Goal: Information Seeking & Learning: Check status

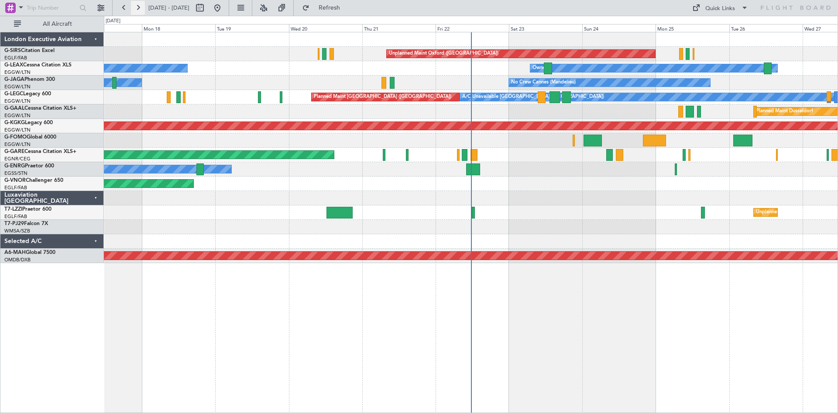
click at [144, 12] on button at bounding box center [138, 8] width 14 height 14
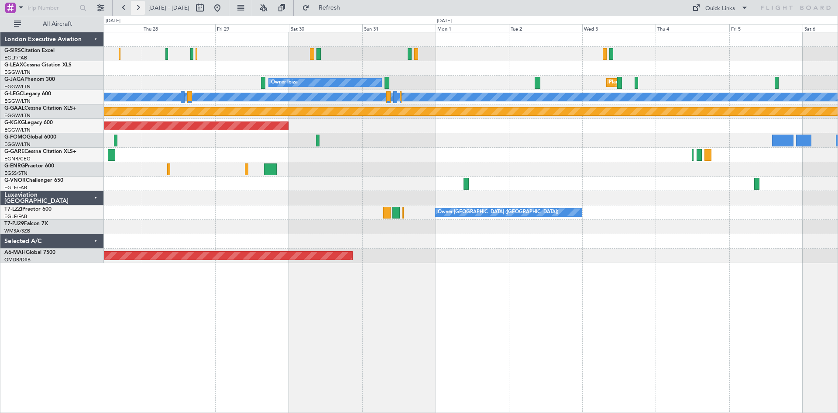
click at [138, 7] on button at bounding box center [138, 8] width 14 height 14
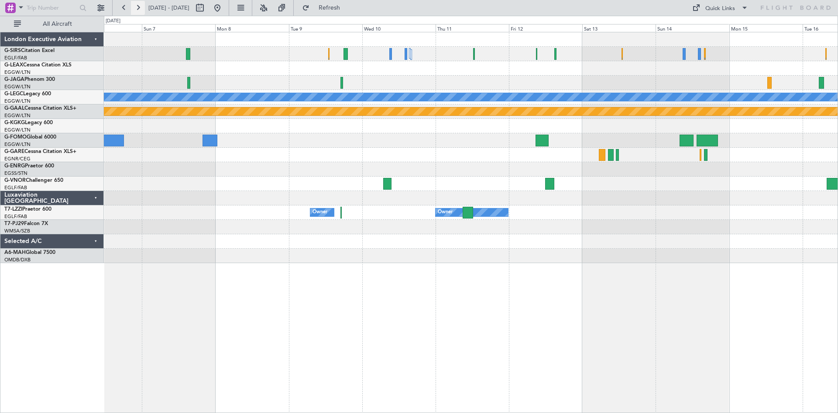
click at [135, 7] on button at bounding box center [138, 8] width 14 height 14
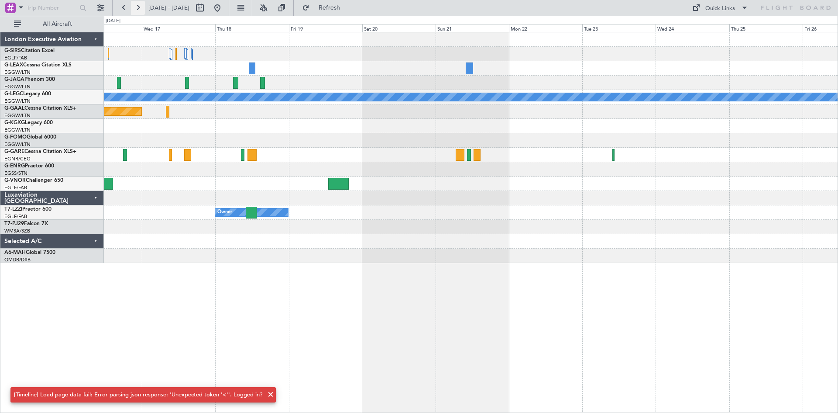
click at [135, 7] on button at bounding box center [138, 8] width 14 height 14
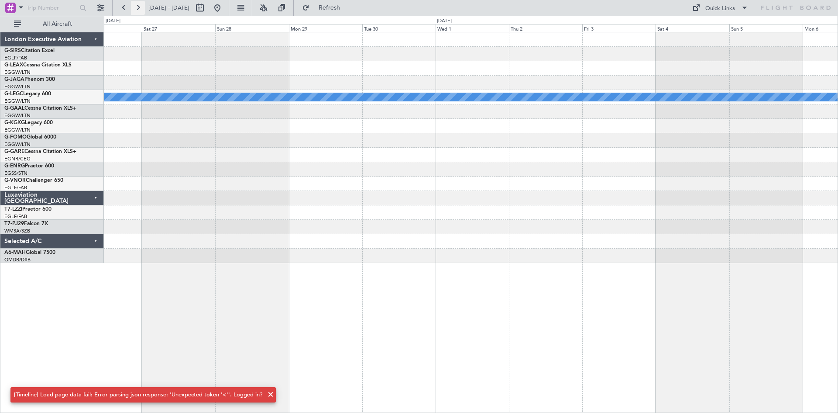
click at [135, 7] on button at bounding box center [138, 8] width 14 height 14
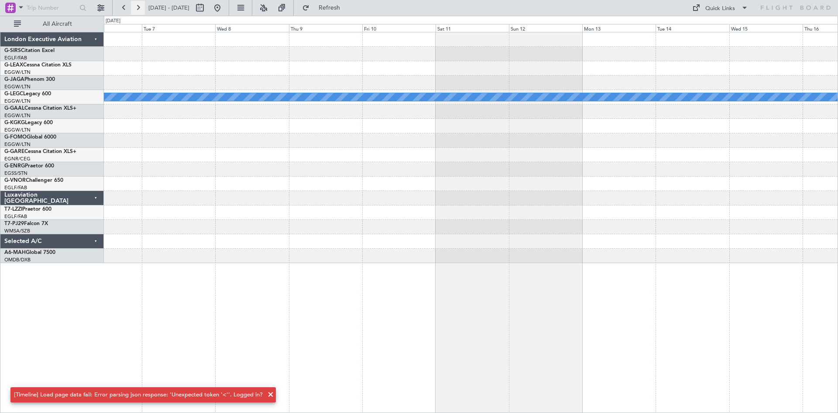
click at [135, 7] on button at bounding box center [138, 8] width 14 height 14
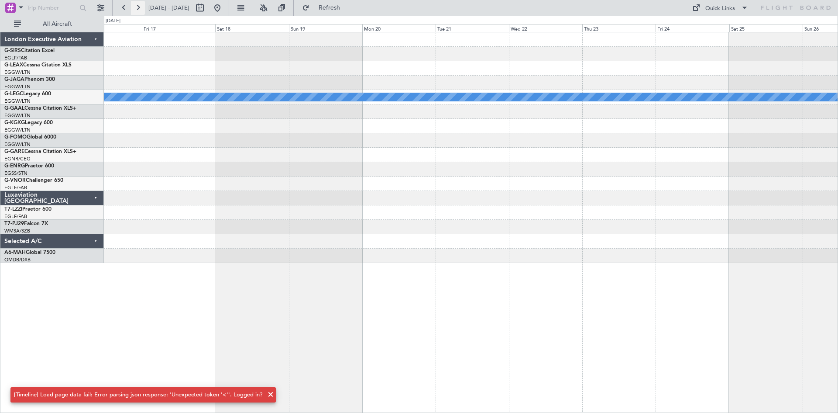
click at [135, 7] on button at bounding box center [138, 8] width 14 height 14
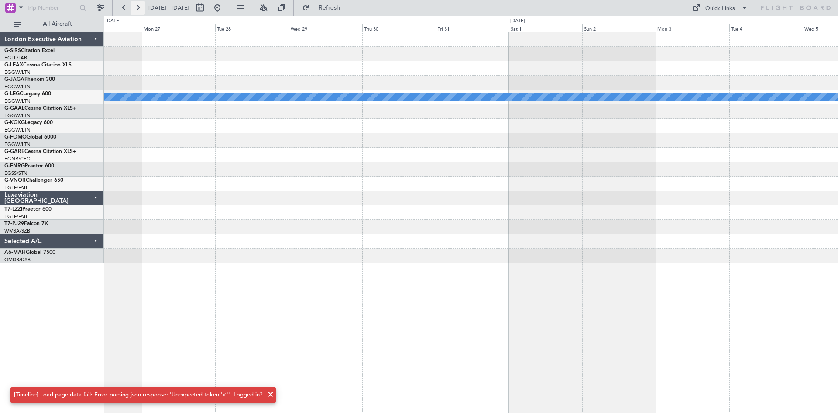
click at [135, 7] on button at bounding box center [138, 8] width 14 height 14
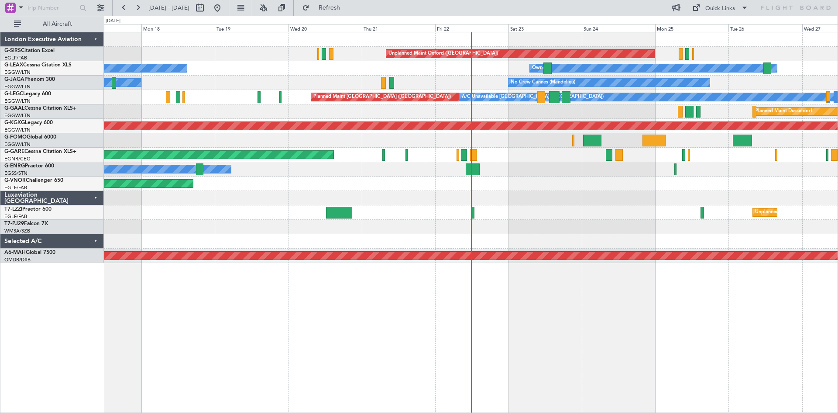
click at [95, 38] on div "London Executive Aviation" at bounding box center [51, 39] width 103 height 14
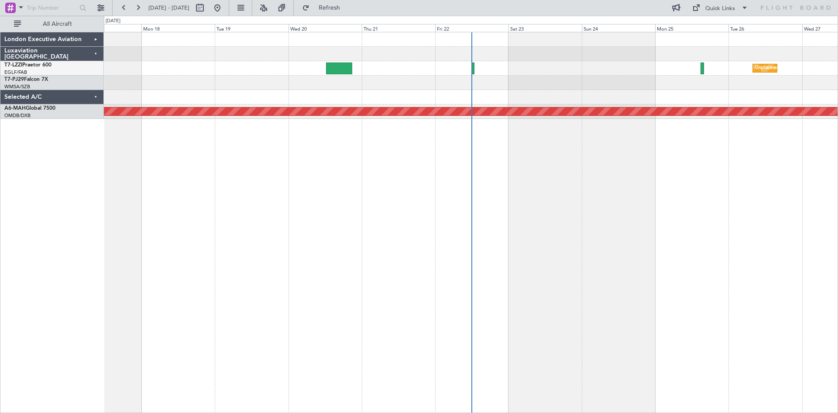
click at [61, 158] on div "London Executive Aviation Luxaviation [GEOGRAPHIC_DATA] T7-LZZI Praetor 600 EGL…" at bounding box center [51, 222] width 103 height 381
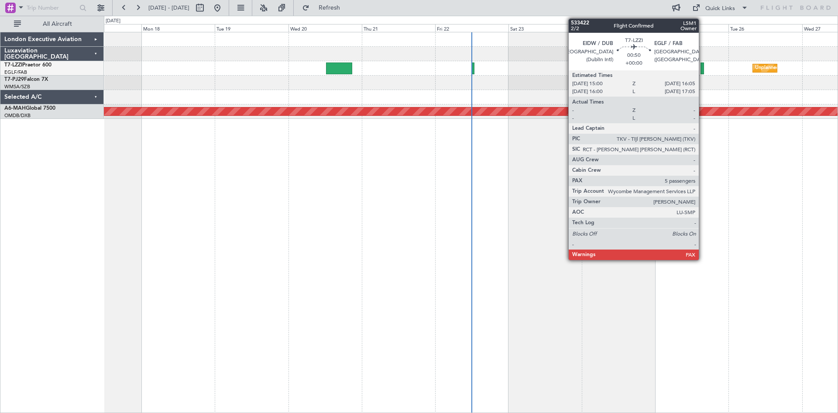
click at [703, 65] on div at bounding box center [702, 68] width 3 height 12
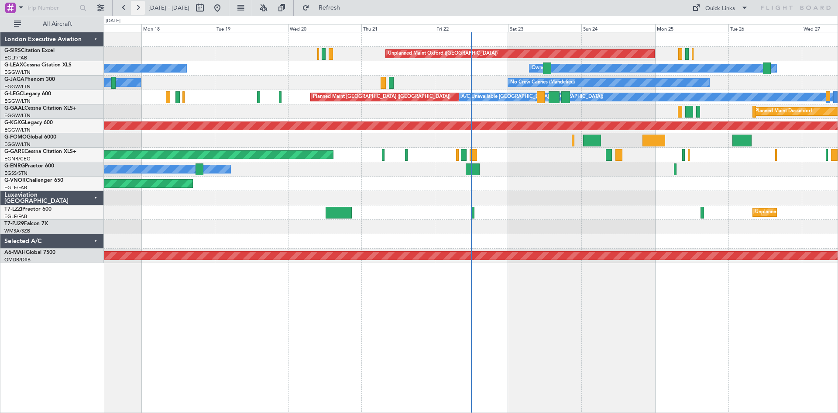
click at [137, 4] on button at bounding box center [138, 8] width 14 height 14
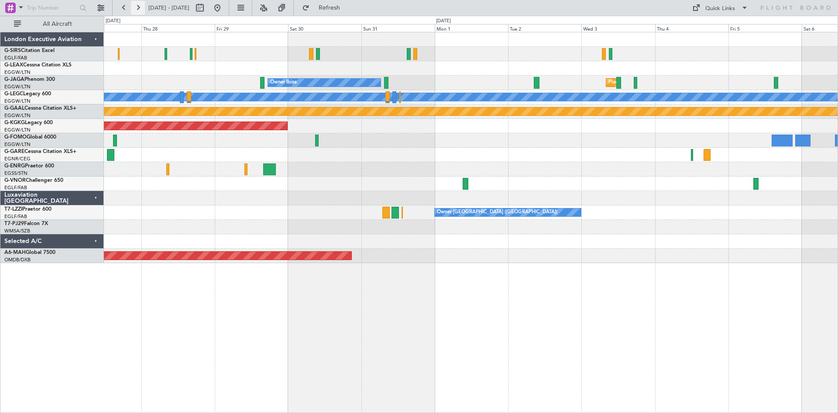
click at [137, 4] on button at bounding box center [138, 8] width 14 height 14
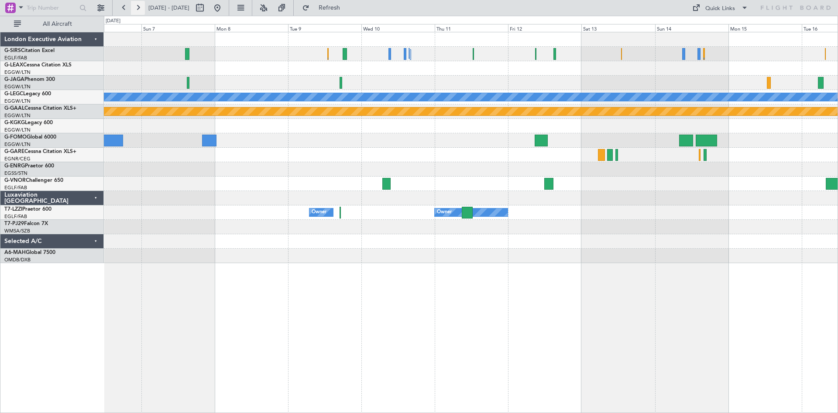
click at [137, 4] on button at bounding box center [138, 8] width 14 height 14
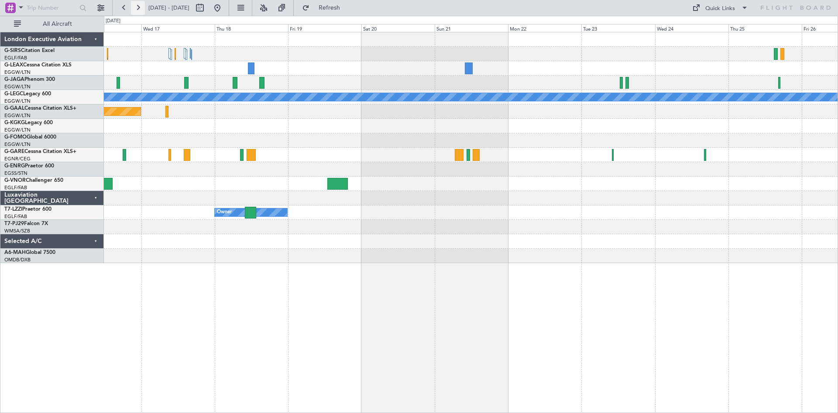
click at [137, 4] on button at bounding box center [138, 8] width 14 height 14
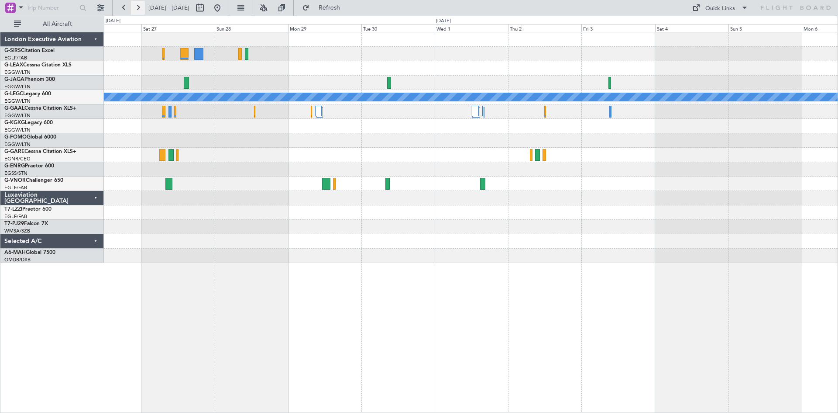
click at [137, 4] on button at bounding box center [138, 8] width 14 height 14
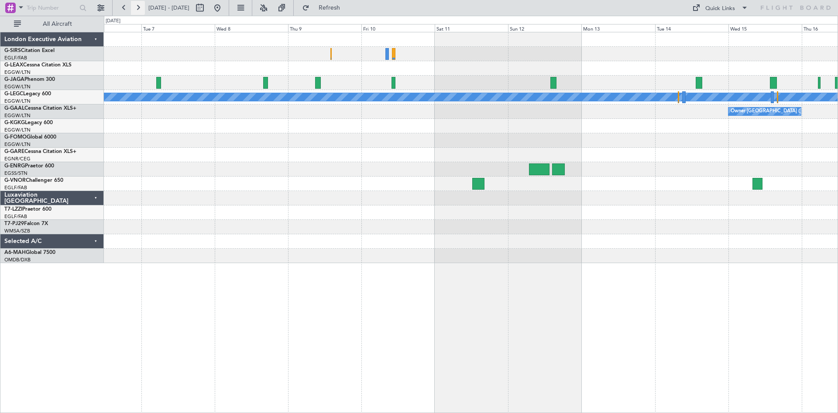
click at [137, 4] on button at bounding box center [138, 8] width 14 height 14
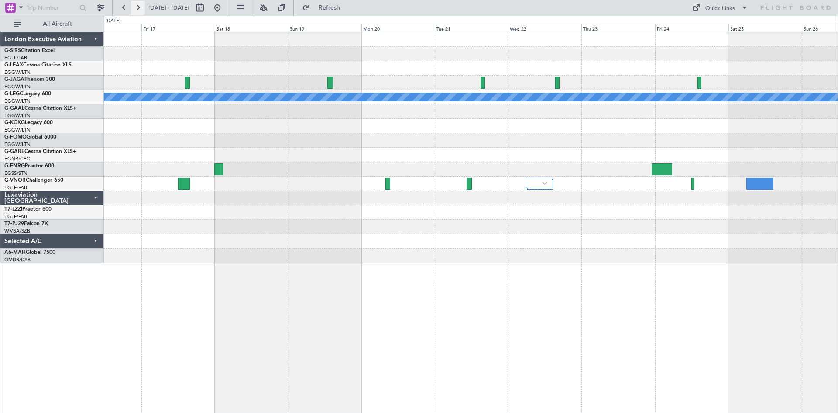
click at [137, 4] on button at bounding box center [138, 8] width 14 height 14
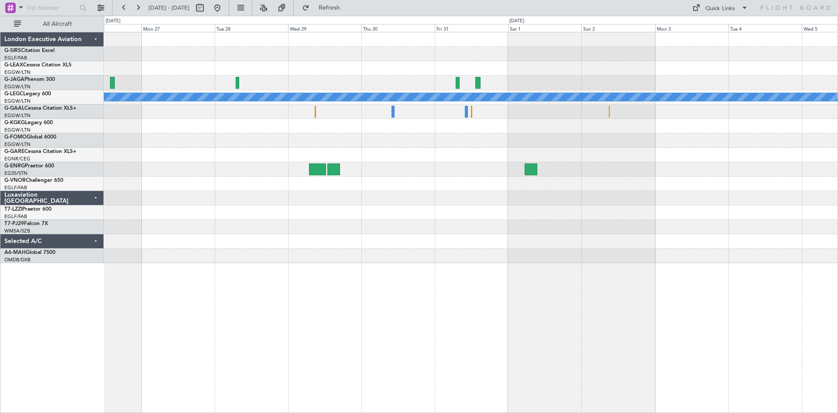
click at [95, 40] on div "London Executive Aviation" at bounding box center [51, 39] width 103 height 14
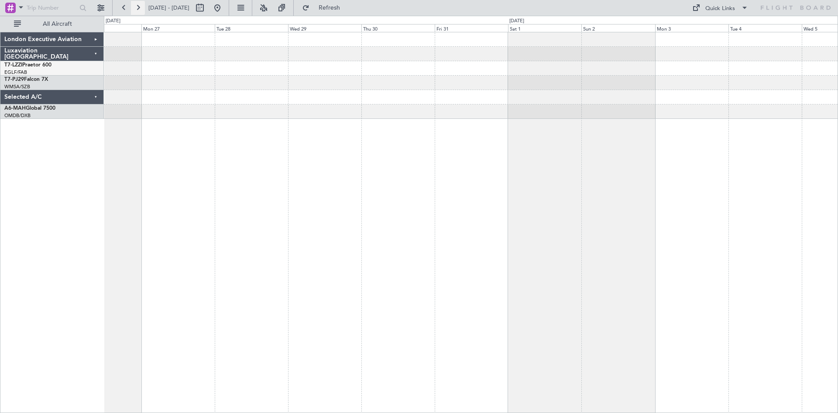
click at [136, 6] on button at bounding box center [138, 8] width 14 height 14
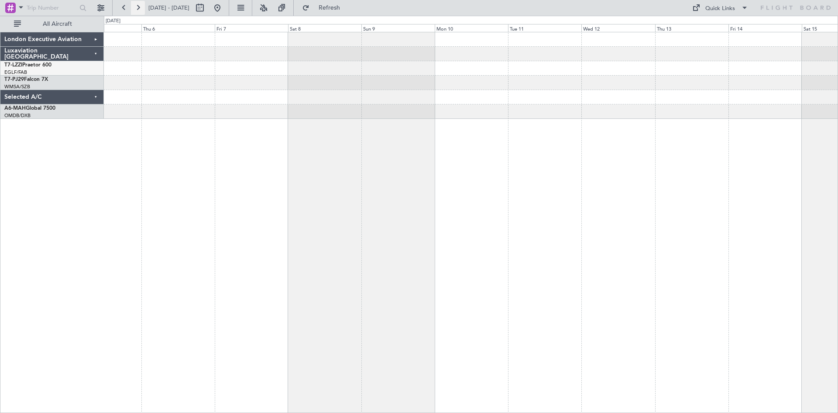
click at [136, 6] on button at bounding box center [138, 8] width 14 height 14
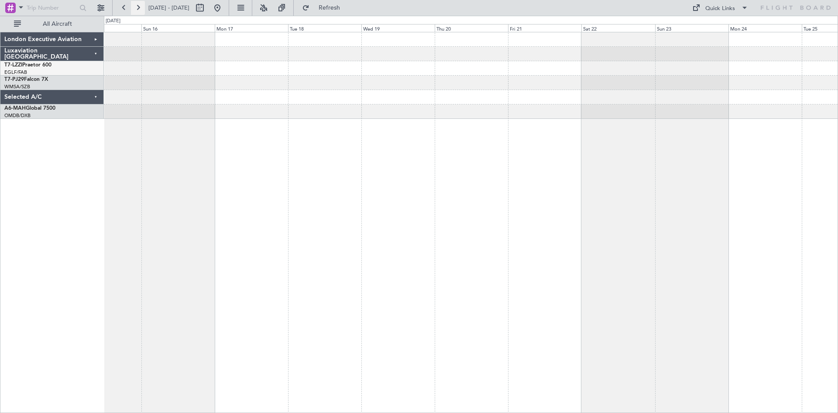
click at [136, 6] on button at bounding box center [138, 8] width 14 height 14
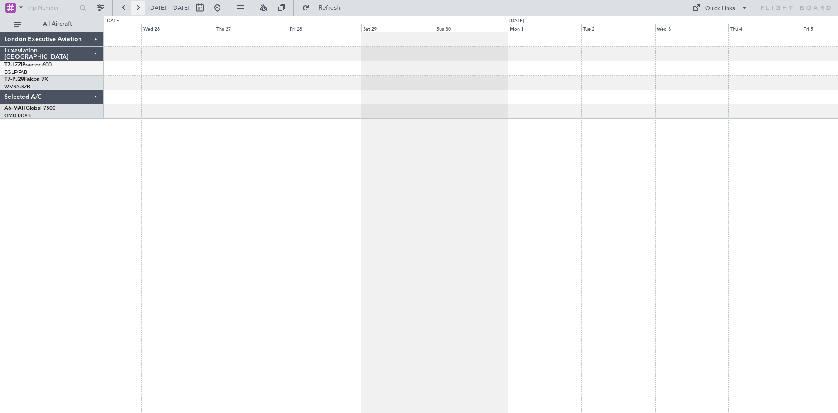
click at [136, 6] on button at bounding box center [138, 8] width 14 height 14
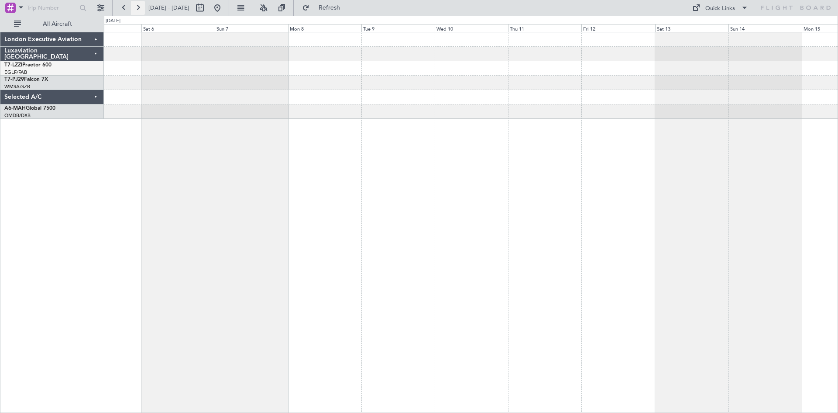
click at [136, 6] on button at bounding box center [138, 8] width 14 height 14
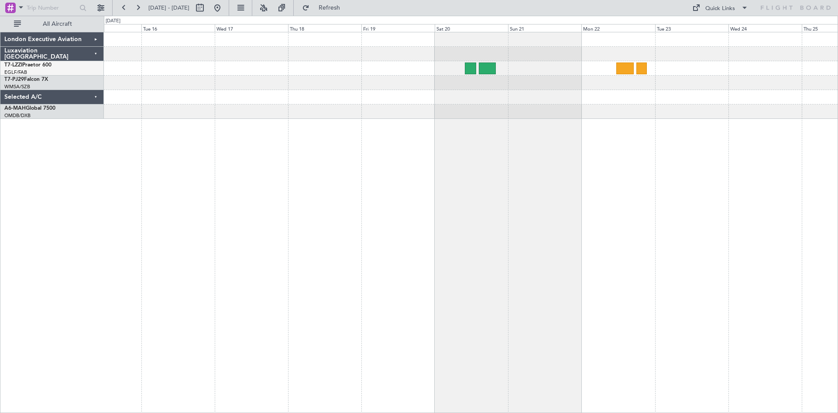
click at [58, 175] on div "London Executive Aviation Luxaviation San Marino T7-LZZI Praetor 600 EGLF/FAB L…" at bounding box center [51, 222] width 103 height 381
click at [100, 7] on button at bounding box center [101, 8] width 14 height 14
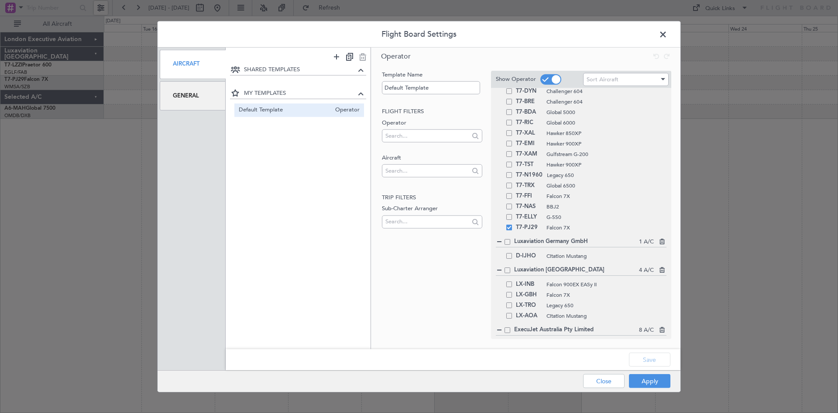
scroll to position [262, 0]
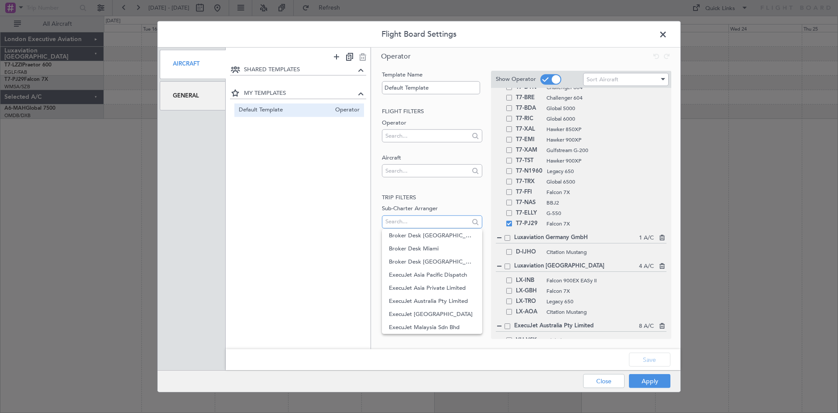
click at [415, 218] on input "text" at bounding box center [426, 221] width 83 height 13
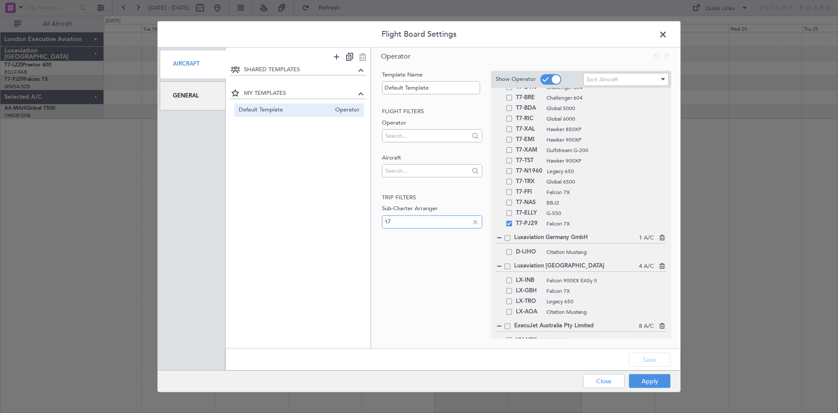
type input "t"
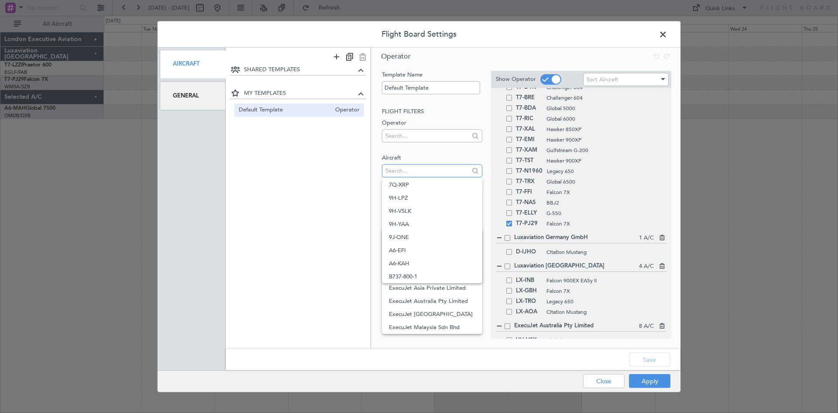
click at [418, 171] on input "text" at bounding box center [426, 170] width 83 height 13
type input "t7-lzzi"
click at [667, 36] on span at bounding box center [667, 36] width 0 height 17
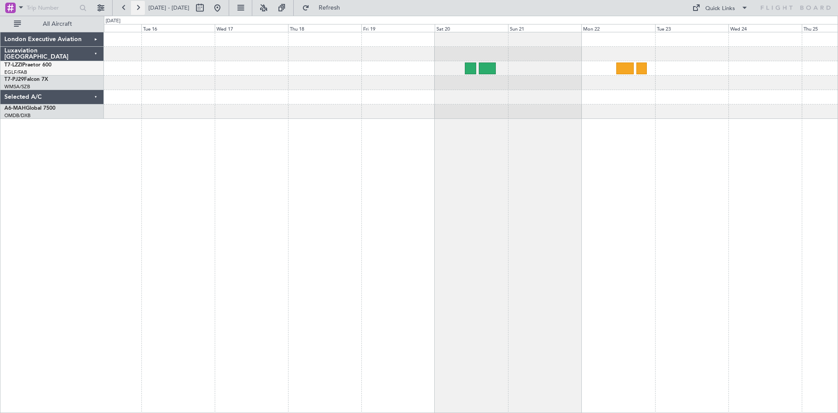
click at [139, 11] on button at bounding box center [138, 8] width 14 height 14
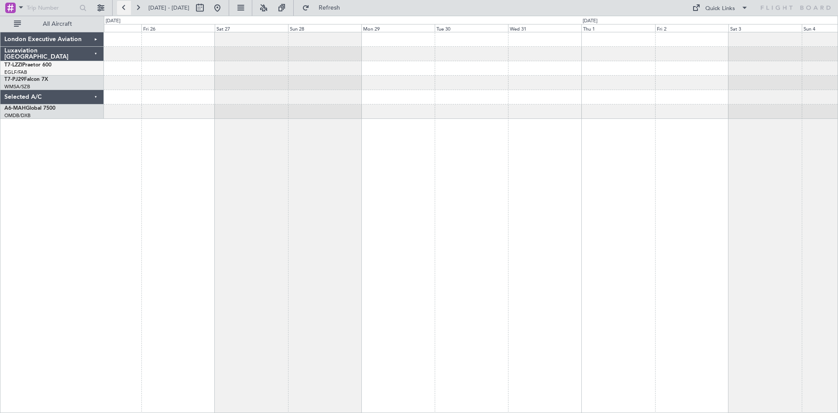
click at [123, 7] on button at bounding box center [124, 8] width 14 height 14
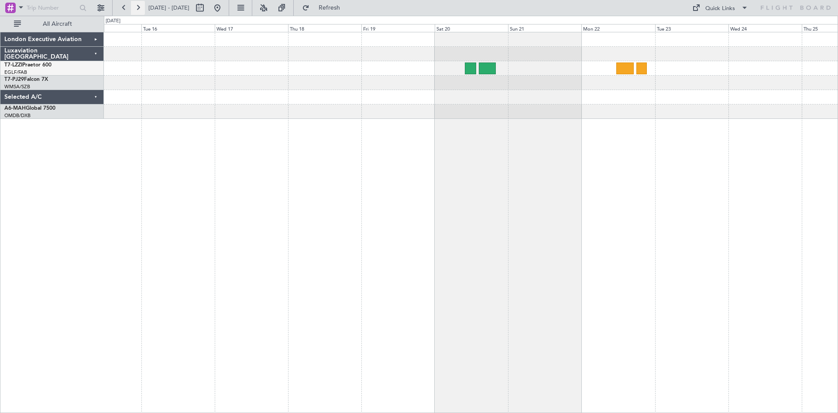
click at [136, 7] on button at bounding box center [138, 8] width 14 height 14
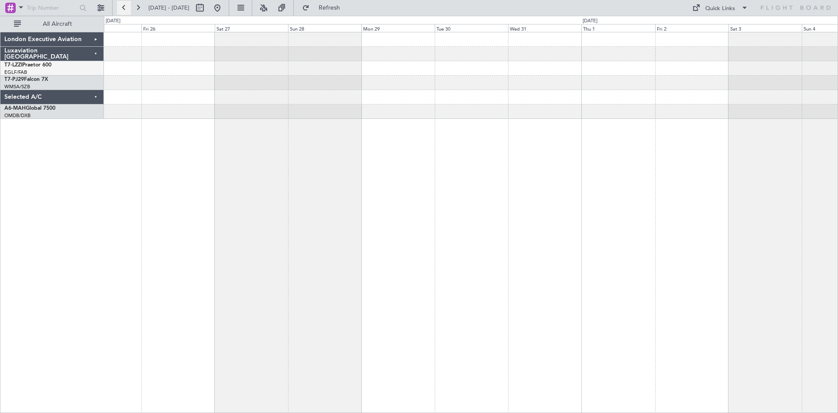
click at [124, 7] on button at bounding box center [124, 8] width 14 height 14
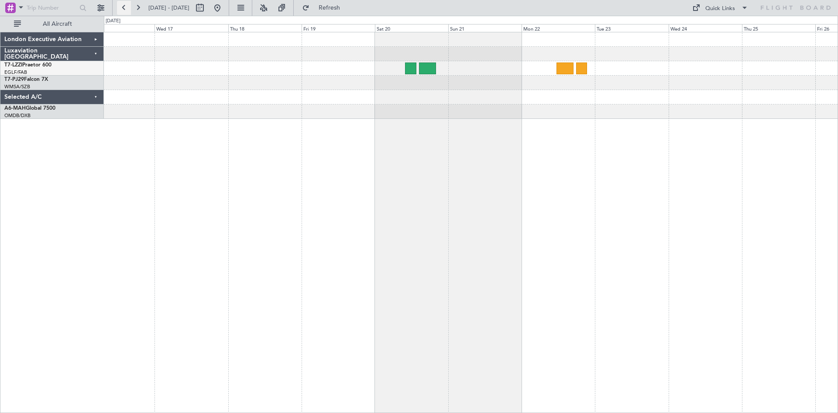
click at [124, 7] on button at bounding box center [124, 8] width 14 height 14
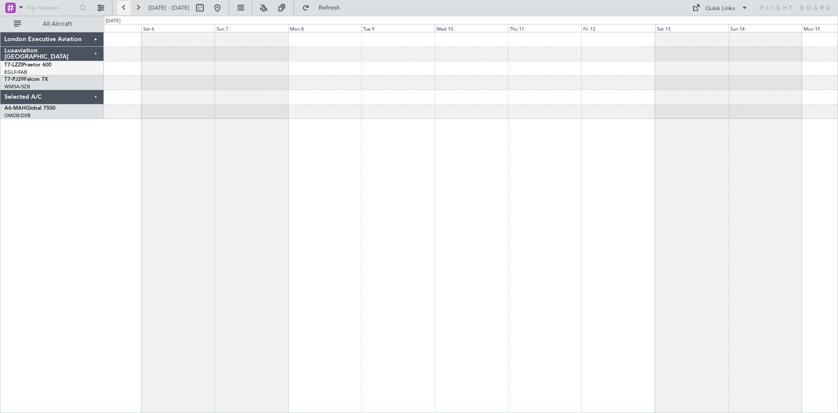
click at [126, 7] on button at bounding box center [124, 8] width 14 height 14
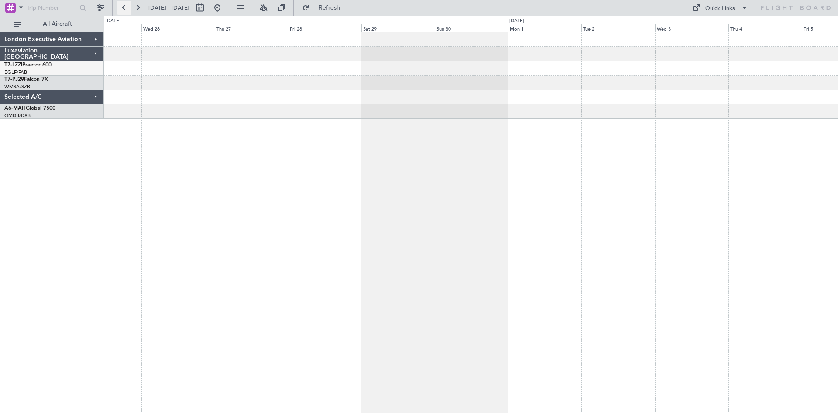
click at [126, 7] on button at bounding box center [124, 8] width 14 height 14
